Goal: Task Accomplishment & Management: Manage account settings

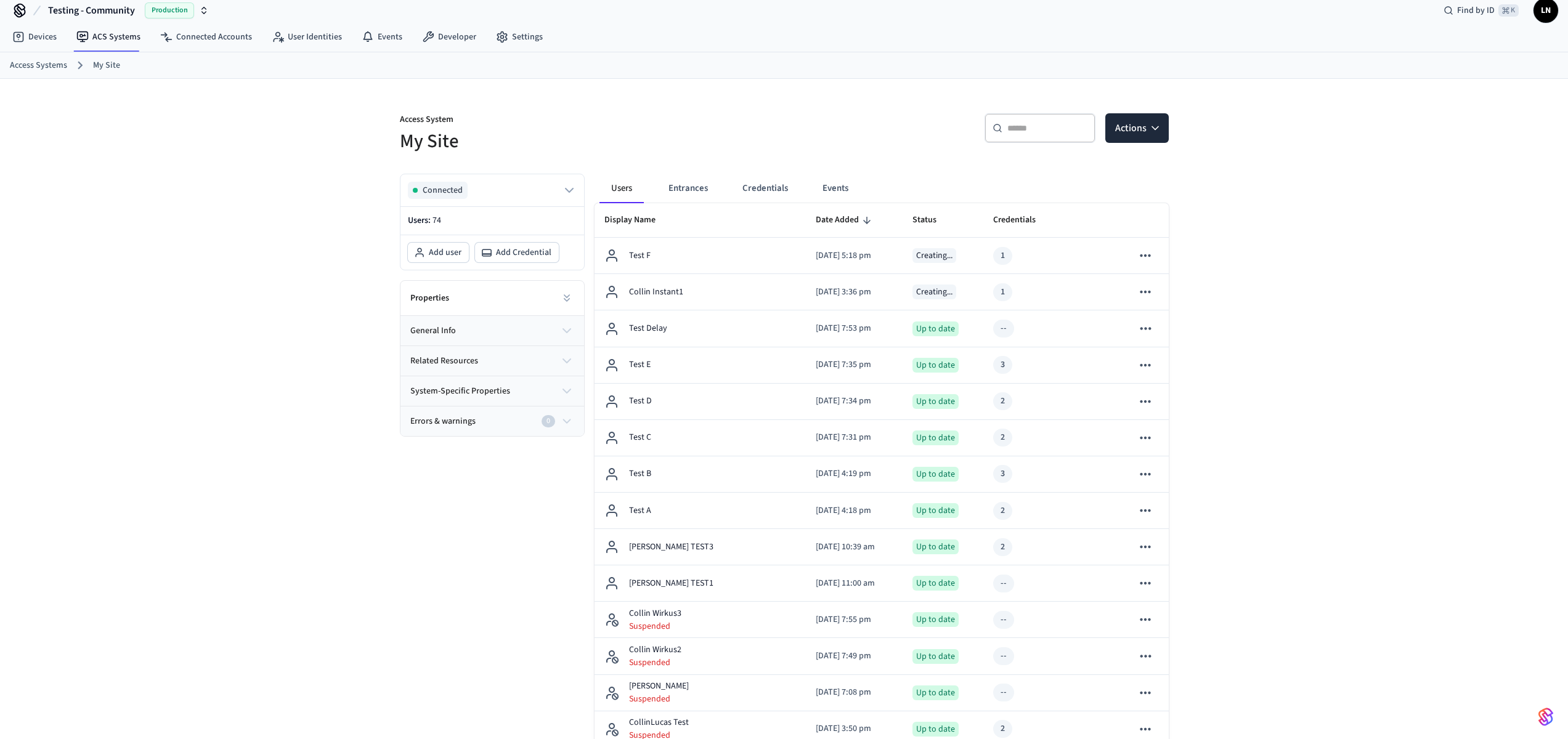
scroll to position [23, 0]
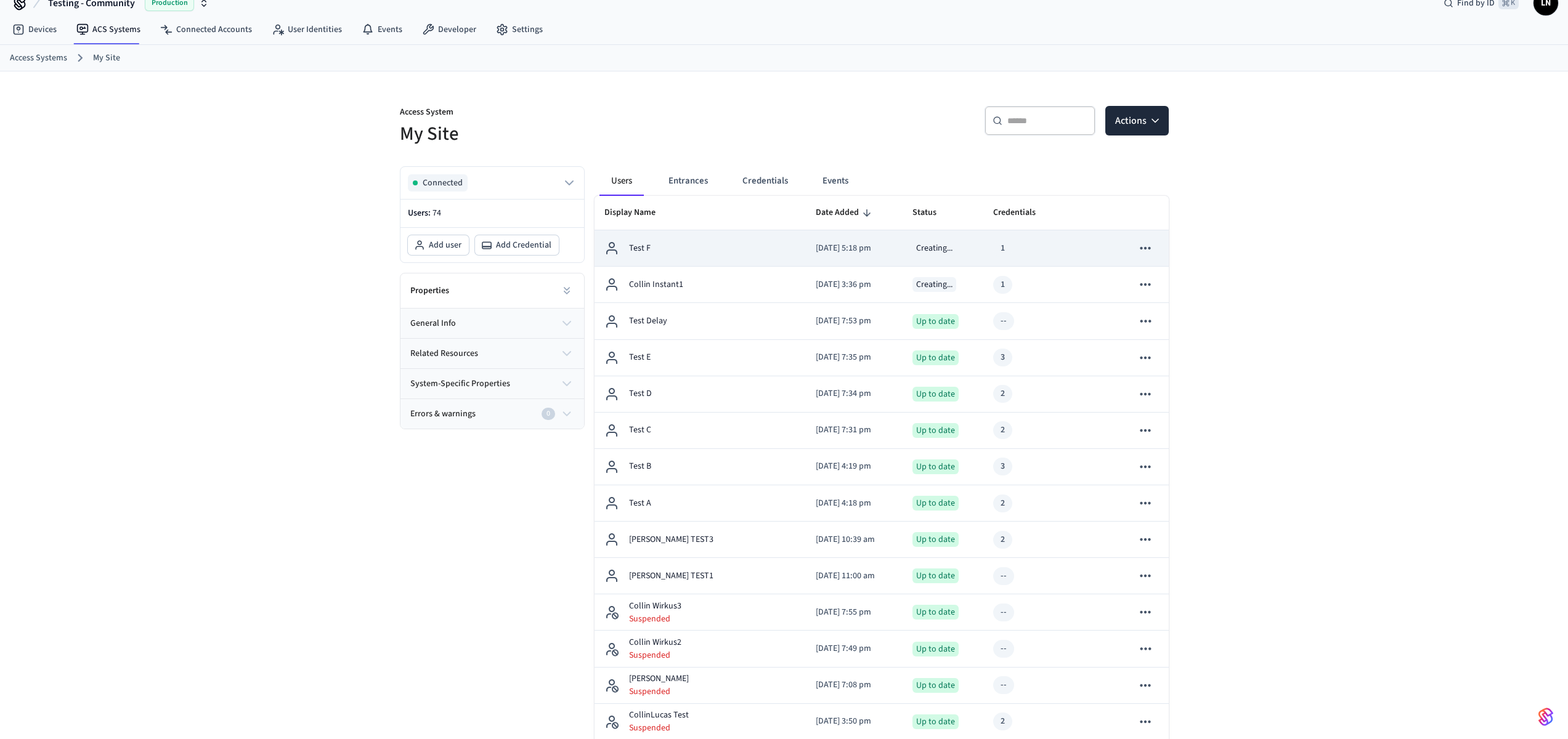
scroll to position [22, 0]
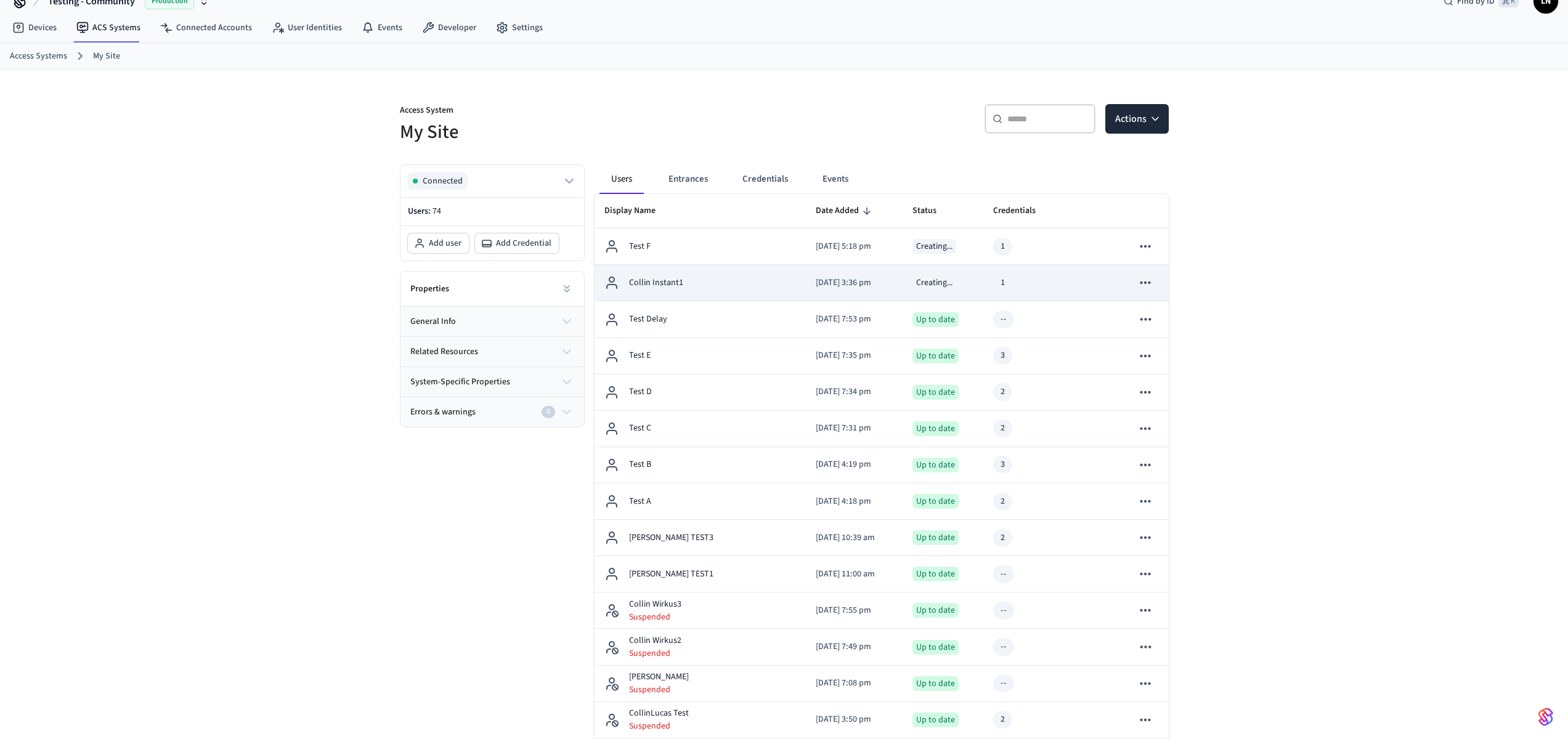
click at [926, 276] on div "Creating..." at bounding box center [934, 283] width 44 height 15
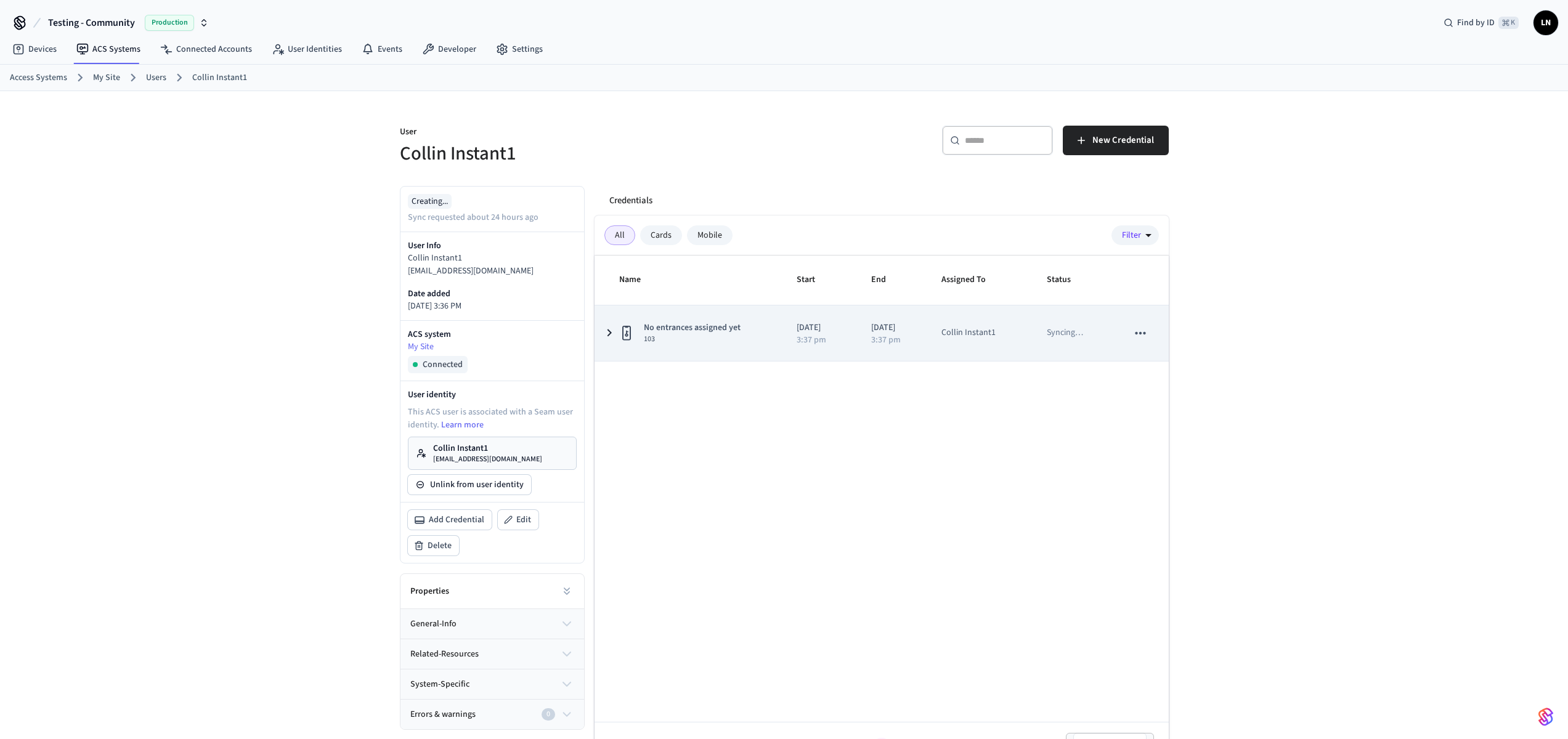
click at [641, 350] on td "No entrances assigned yet 103" at bounding box center [688, 332] width 187 height 55
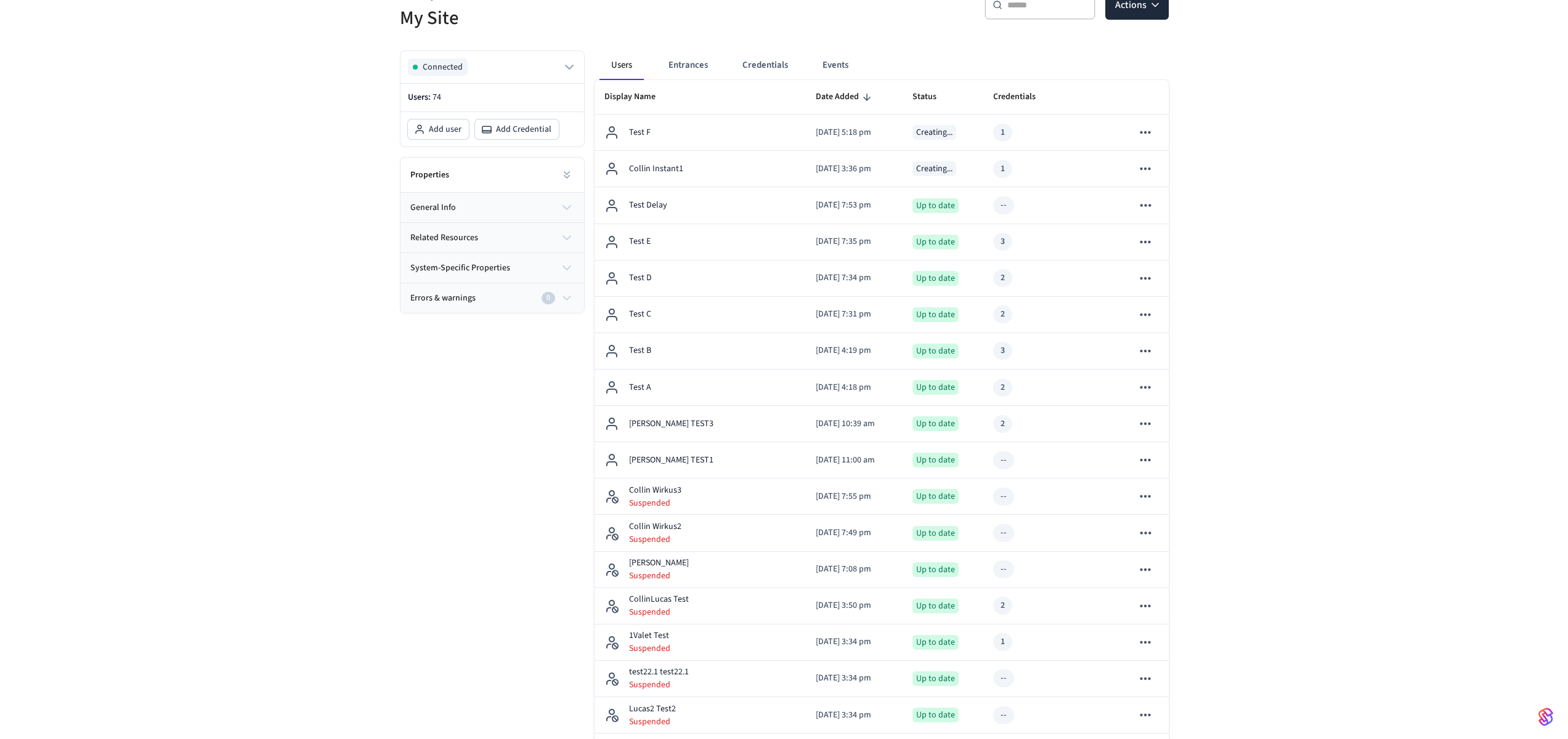
scroll to position [156, 0]
